Goal: Task Accomplishment & Management: Manage account settings

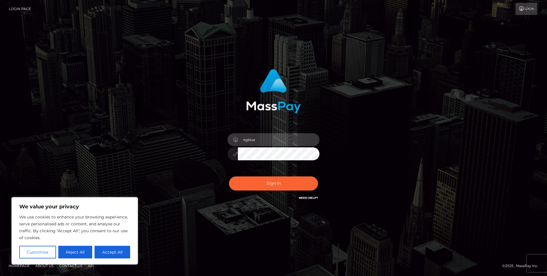
type input "egblue"
click at [274, 183] on button "Sign in" at bounding box center [273, 183] width 89 height 14
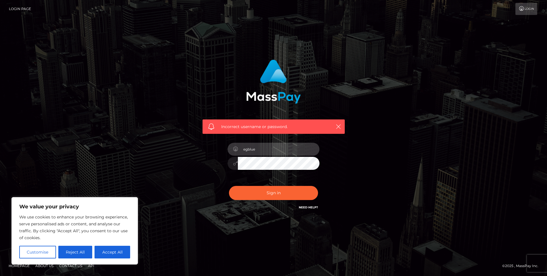
type input "egblue"
click at [274, 193] on button "Sign in" at bounding box center [273, 193] width 89 height 14
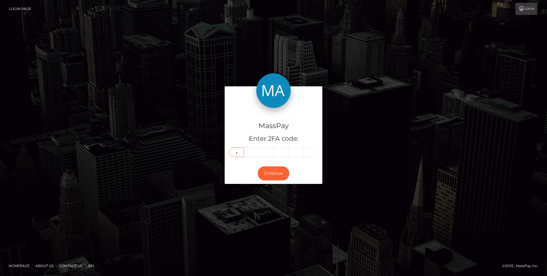
type input "2"
type input "8"
type input "0"
type input "2"
type input "4"
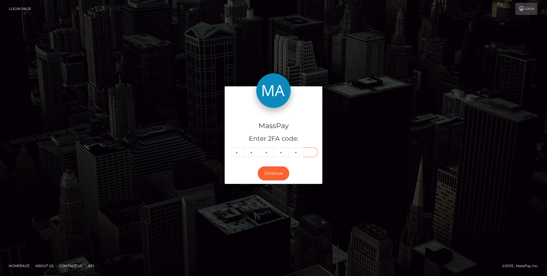
type input "7"
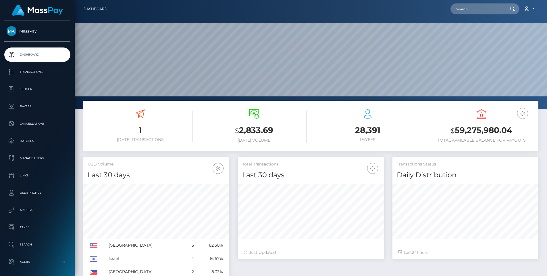
scroll to position [102, 146]
click at [195, 136] on div "1 [DATE] Transactions" at bounding box center [140, 126] width 114 height 43
click at [43, 56] on p "Dashboard" at bounding box center [38, 54] width 62 height 9
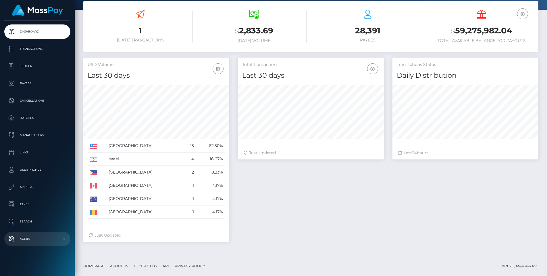
scroll to position [99, 0]
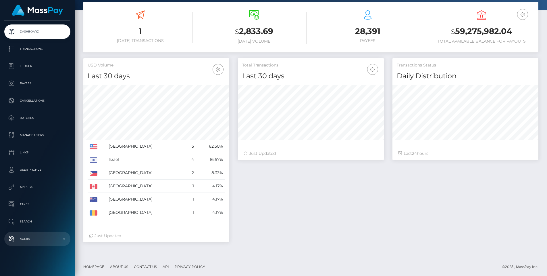
click at [43, 240] on p "Admin" at bounding box center [38, 238] width 62 height 9
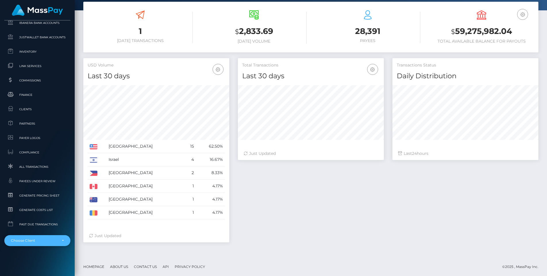
scroll to position [344, 0]
click at [43, 240] on div "Choose Client" at bounding box center [34, 240] width 46 height 5
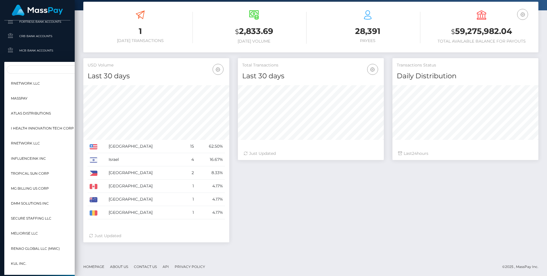
scroll to position [279, 0]
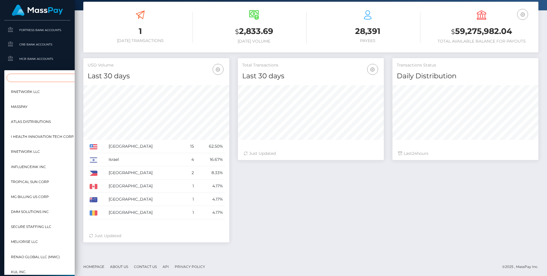
click at [44, 81] on input "Search" at bounding box center [61, 78] width 108 height 8
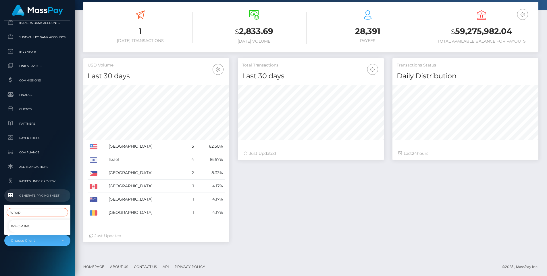
scroll to position [344, 0]
type input "whop"
click at [19, 223] on span "Whop Inc" at bounding box center [21, 225] width 20 height 7
select select "338"
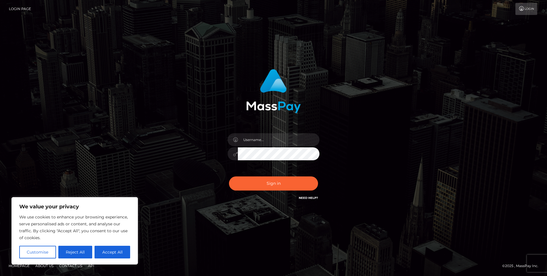
click at [189, 83] on div "Sign in" at bounding box center [274, 138] width 328 height 146
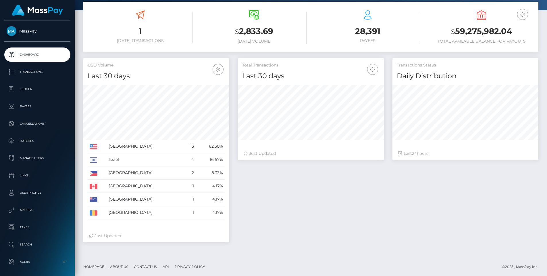
scroll to position [102, 146]
click at [58, 71] on p "Transactions" at bounding box center [38, 72] width 62 height 9
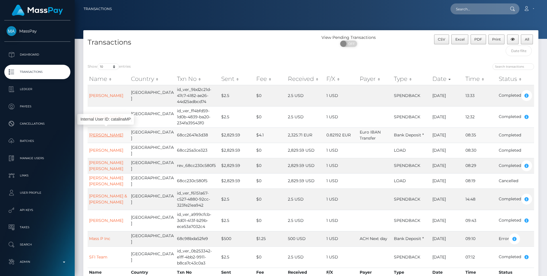
click at [109, 135] on link "[PERSON_NAME]" at bounding box center [106, 134] width 34 height 5
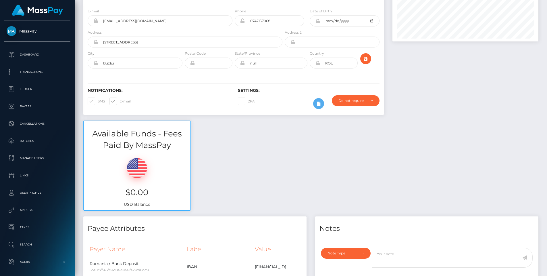
scroll to position [92, 0]
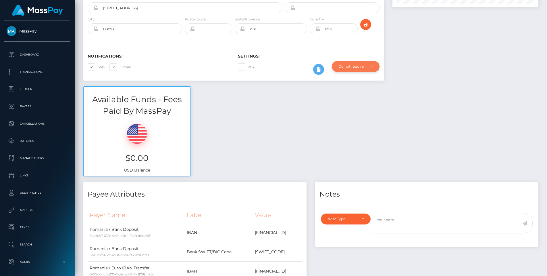
click at [346, 70] on div "Do not require" at bounding box center [356, 66] width 48 height 11
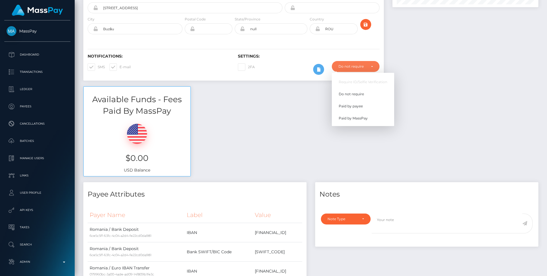
click at [314, 99] on div "Available Funds - Fees Paid By MassPay $0.00 USD Balance" at bounding box center [311, 134] width 464 height 96
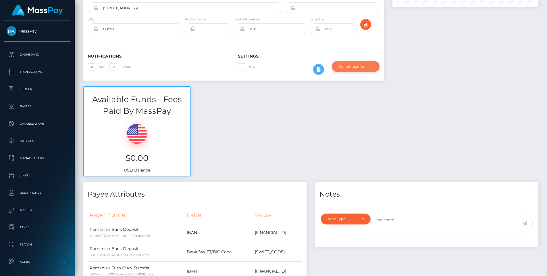
click at [352, 66] on div "Do not require" at bounding box center [353, 66] width 28 height 5
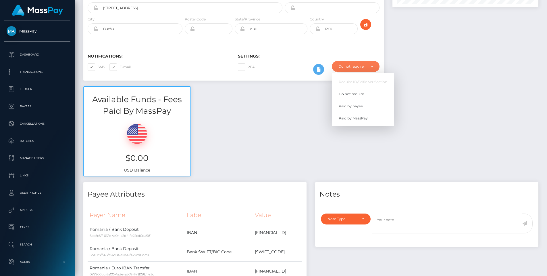
click at [301, 99] on div "Available Funds - Fees Paid By MassPay $0.00 USD Balance" at bounding box center [311, 134] width 464 height 96
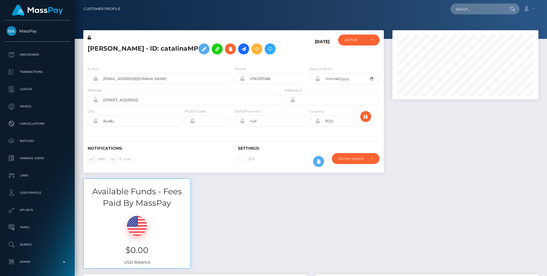
scroll to position [0, 0]
click at [232, 46] on icon at bounding box center [230, 48] width 7 height 7
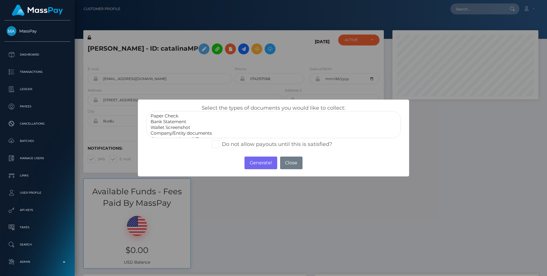
select select "Bank Statement"
click at [173, 120] on option "Bank Statement" at bounding box center [273, 122] width 247 height 6
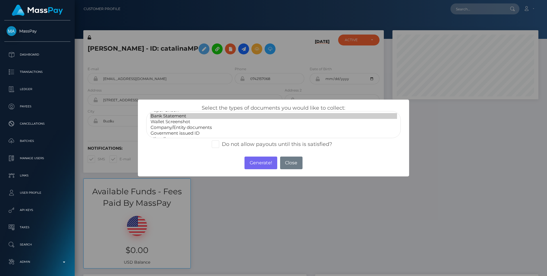
click at [222, 143] on span at bounding box center [222, 144] width 0 height 6
click at [222, 143] on input "Do not allow payouts until this is satisfied?" at bounding box center [224, 142] width 4 height 4
checkbox input "true"
click at [287, 164] on button "Close" at bounding box center [291, 162] width 22 height 13
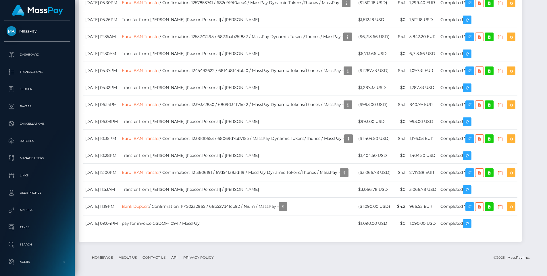
scroll to position [914, 0]
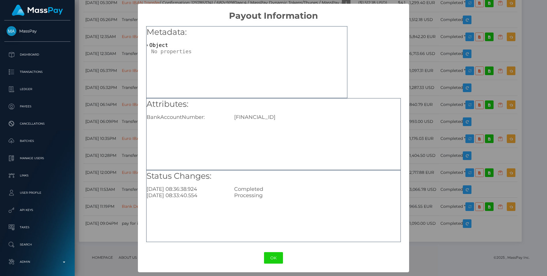
click at [413, 150] on div "× Payout Information Metadata: Object Attributes: BankAccountNumber: RO76REVO00…" at bounding box center [273, 138] width 547 height 276
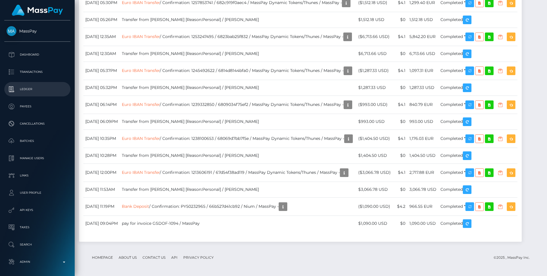
click at [43, 86] on p "Ledger" at bounding box center [38, 89] width 62 height 9
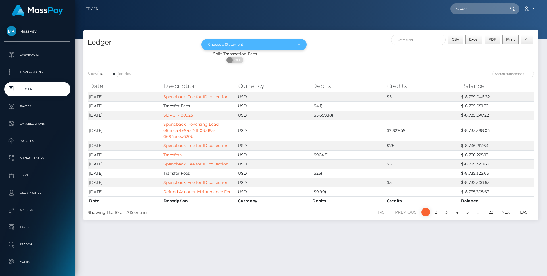
click at [288, 40] on div "Choose a Statement" at bounding box center [254, 44] width 105 height 11
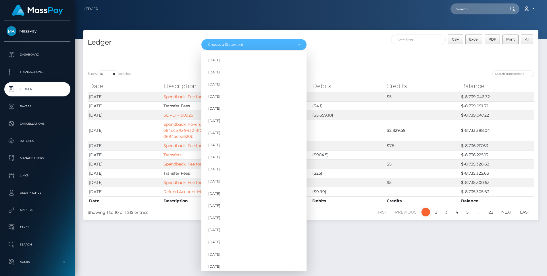
click at [357, 63] on div "ON OFF" at bounding box center [235, 61] width 304 height 9
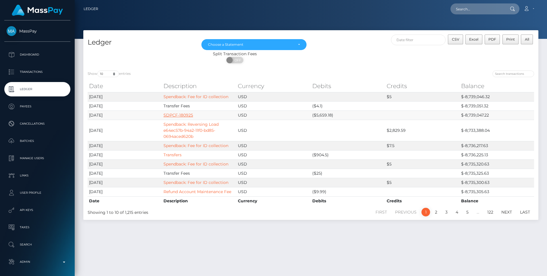
click at [180, 115] on link "SDPCF-180925" at bounding box center [179, 114] width 30 height 5
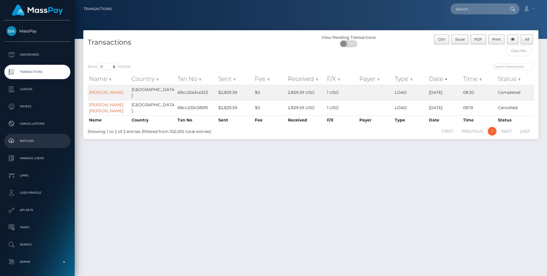
click at [37, 136] on link "Batches" at bounding box center [37, 141] width 66 height 14
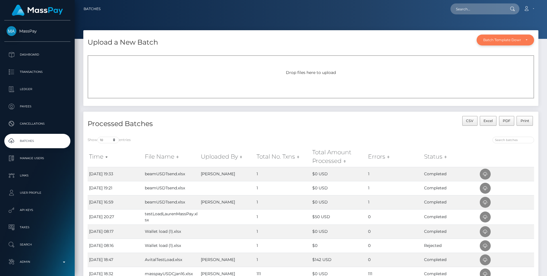
click at [491, 41] on div "Batch Template Download" at bounding box center [503, 40] width 38 height 5
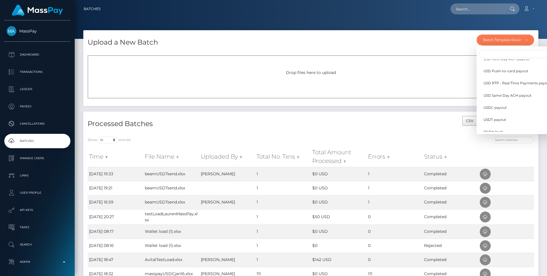
scroll to position [164, 0]
click at [425, 41] on div "Upload a New Batch Batch Template Download AED payout ARS payout AUD payout BRL…" at bounding box center [310, 40] width 455 height 21
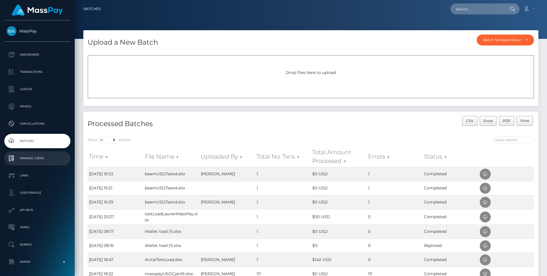
click at [54, 154] on p "Manage Users" at bounding box center [38, 158] width 62 height 9
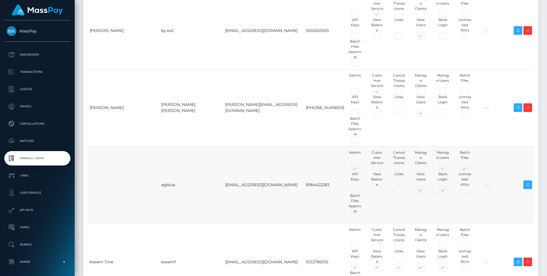
scroll to position [89, 0]
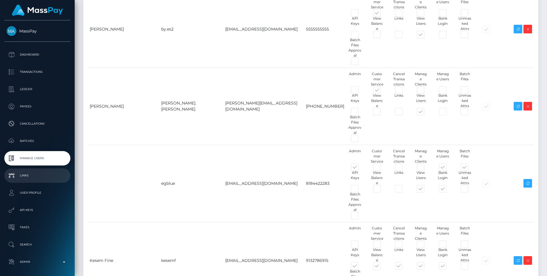
click at [41, 171] on link "Links" at bounding box center [37, 175] width 66 height 14
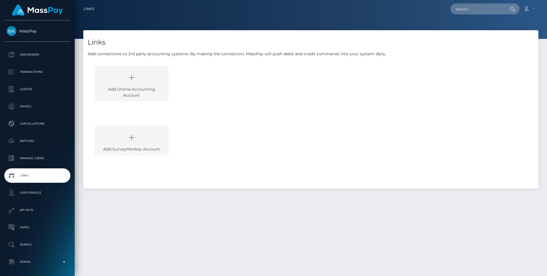
click at [127, 91] on div "Add Online Accounting Account" at bounding box center [132, 84] width 74 height 36
click at [37, 196] on p "User Profile" at bounding box center [38, 192] width 62 height 9
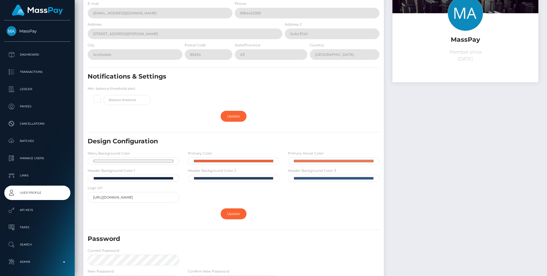
scroll to position [64, 0]
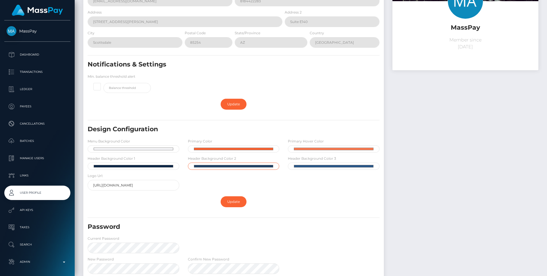
click at [204, 163] on input "#204065" at bounding box center [234, 165] width 92 height 7
click at [248, 129] on h5 "Design Configuration" at bounding box center [210, 129] width 245 height 9
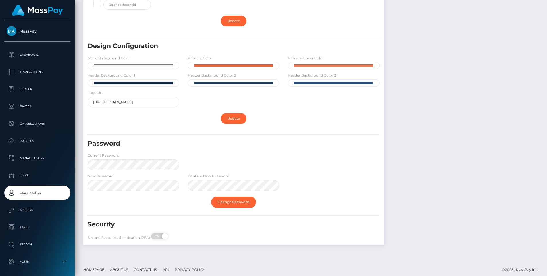
scroll to position [146, 0]
click at [46, 204] on link "API Keys" at bounding box center [37, 210] width 66 height 14
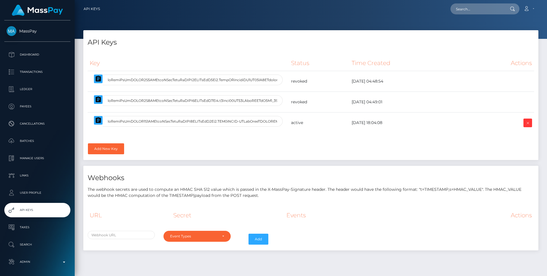
select select
click at [217, 232] on div "Event Types" at bounding box center [197, 236] width 67 height 11
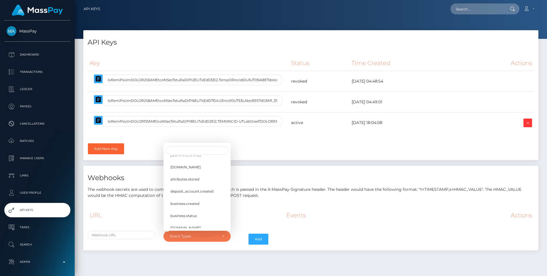
scroll to position [153, 0]
click at [129, 200] on div "Webhooks The webhook secrets are used to compute an HMAC SHA 512 value which is…" at bounding box center [310, 208] width 455 height 84
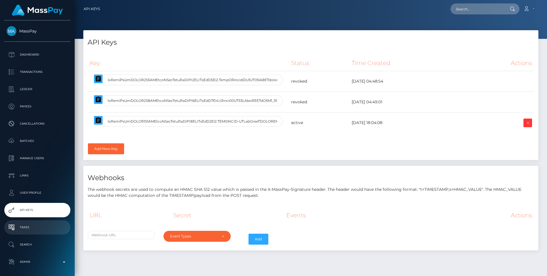
click at [54, 221] on link "Taxes" at bounding box center [37, 227] width 66 height 14
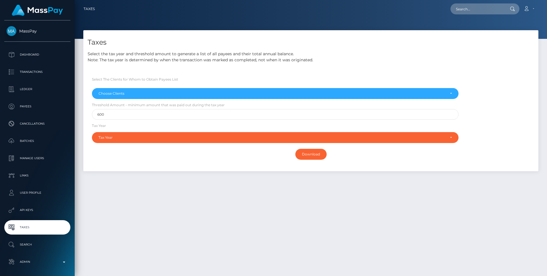
select select
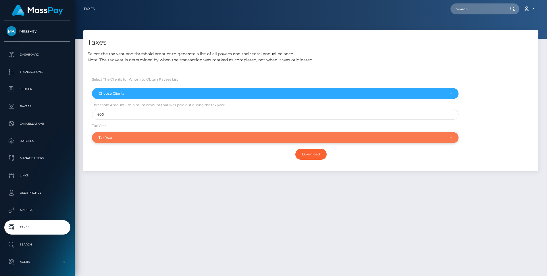
click at [141, 135] on div "Tax Year" at bounding box center [272, 137] width 347 height 5
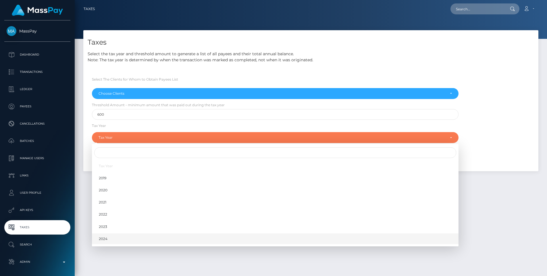
click at [116, 233] on link "2024" at bounding box center [275, 238] width 367 height 11
select select "2024"
